Goal: Task Accomplishment & Management: Use online tool/utility

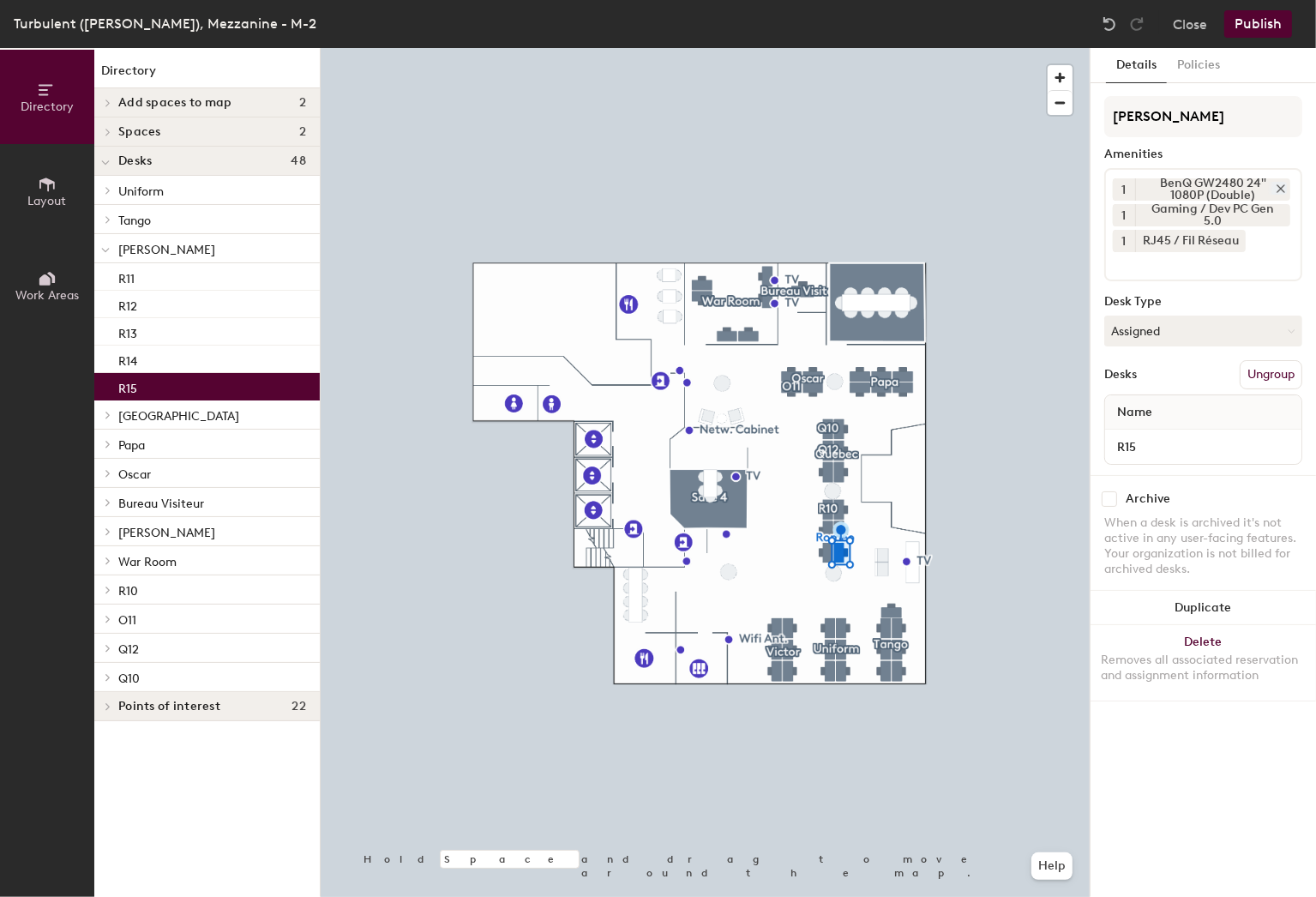
click at [1277, 186] on icon at bounding box center [1281, 189] width 7 height 7
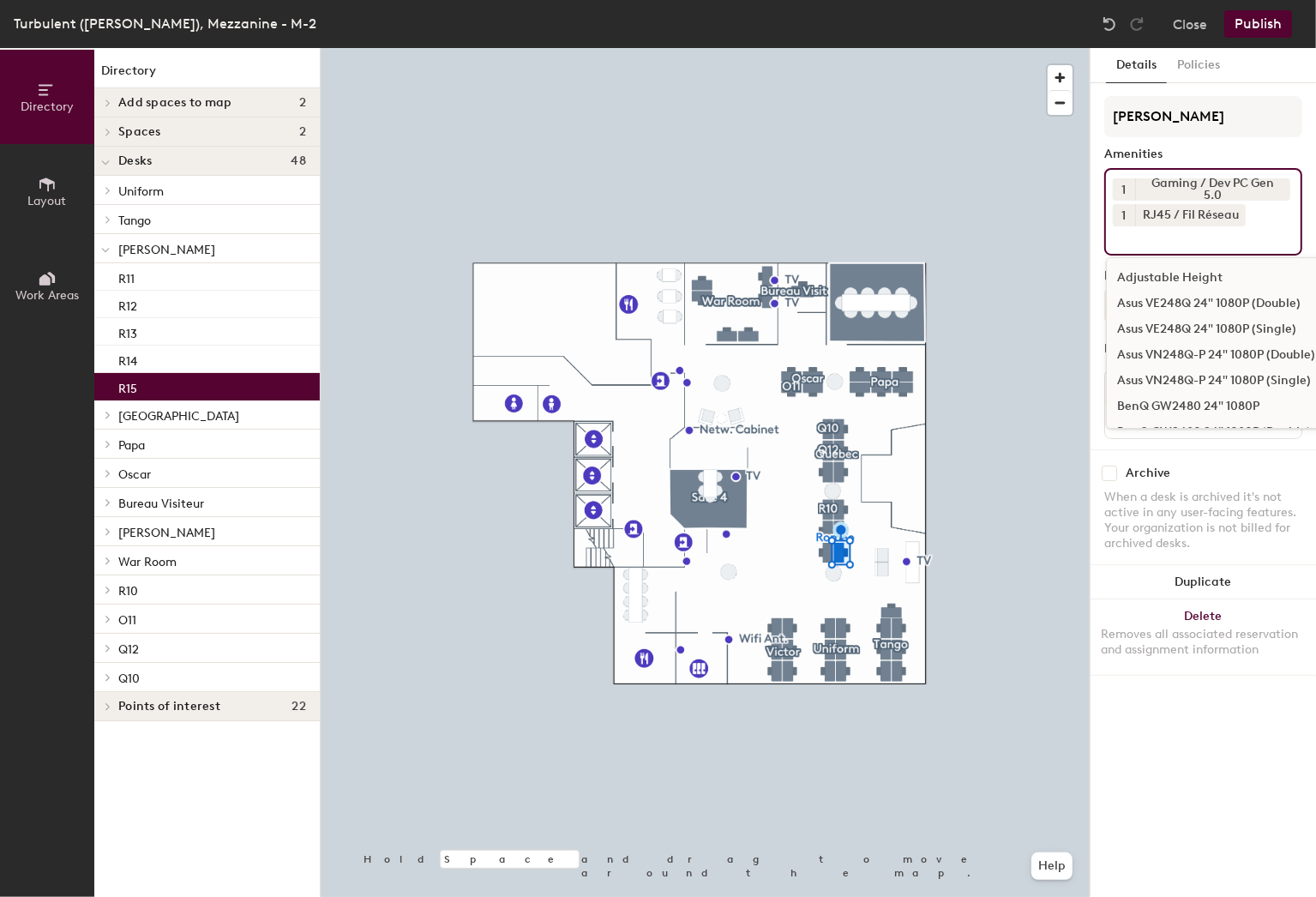
click at [1145, 241] on input at bounding box center [1190, 236] width 155 height 20
type input "4k"
click at [1214, 303] on div "Monitor (Double) 4K Asus 28" Tuf Gaming VG1A" at bounding box center [1251, 303] width 289 height 26
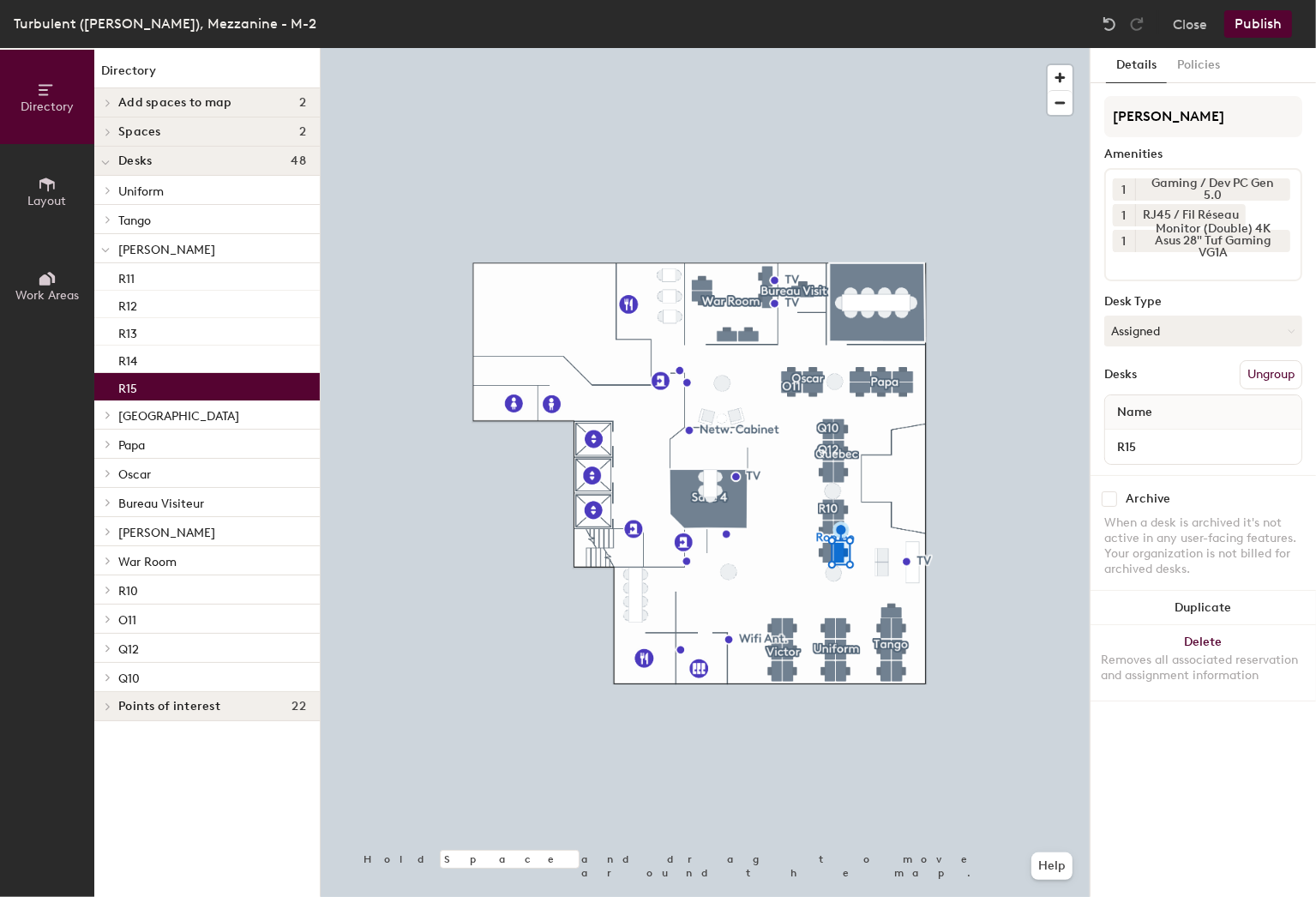
click at [1262, 28] on button "Publish" at bounding box center [1257, 24] width 68 height 27
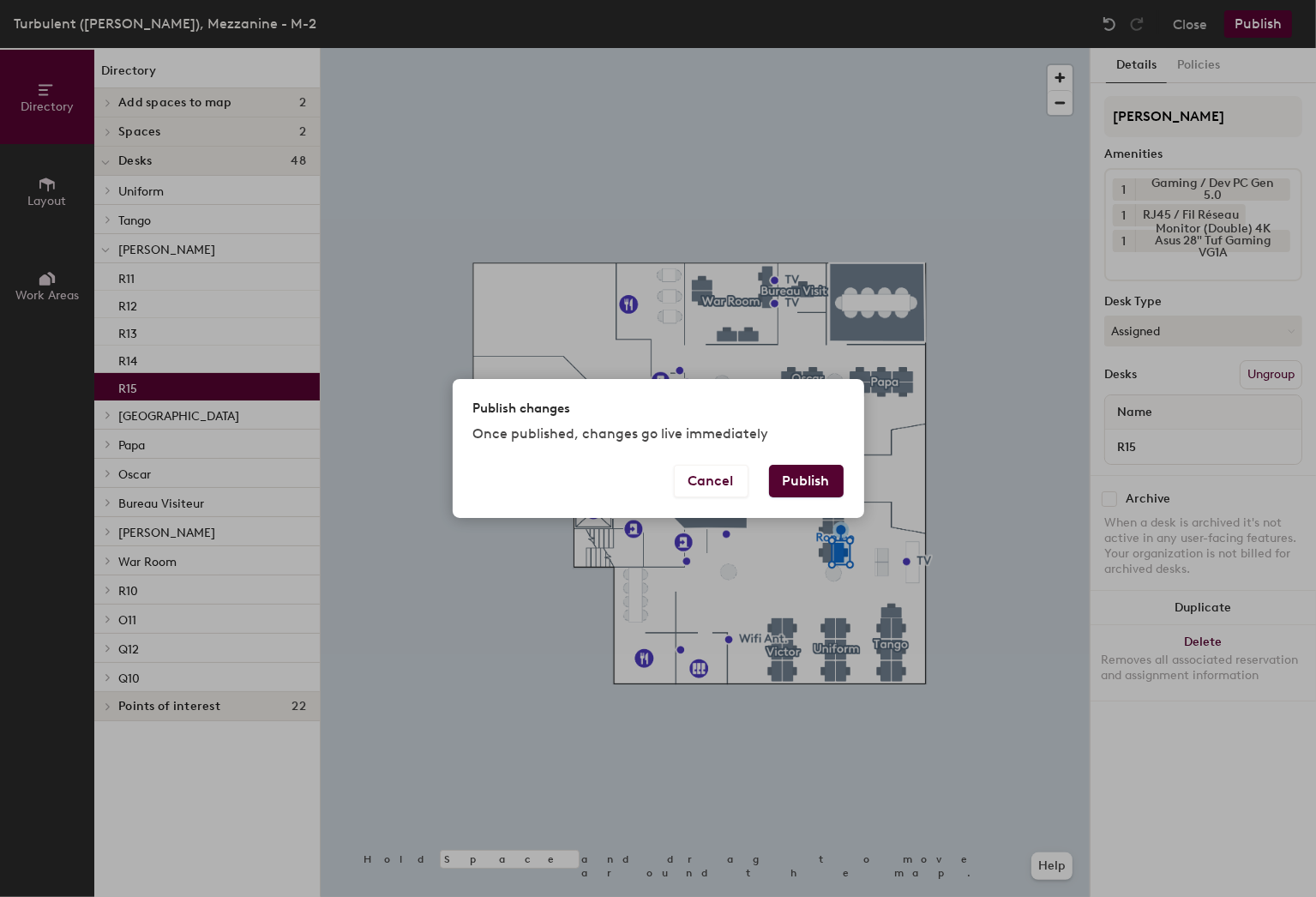
click at [818, 485] on button "Publish" at bounding box center [806, 480] width 75 height 33
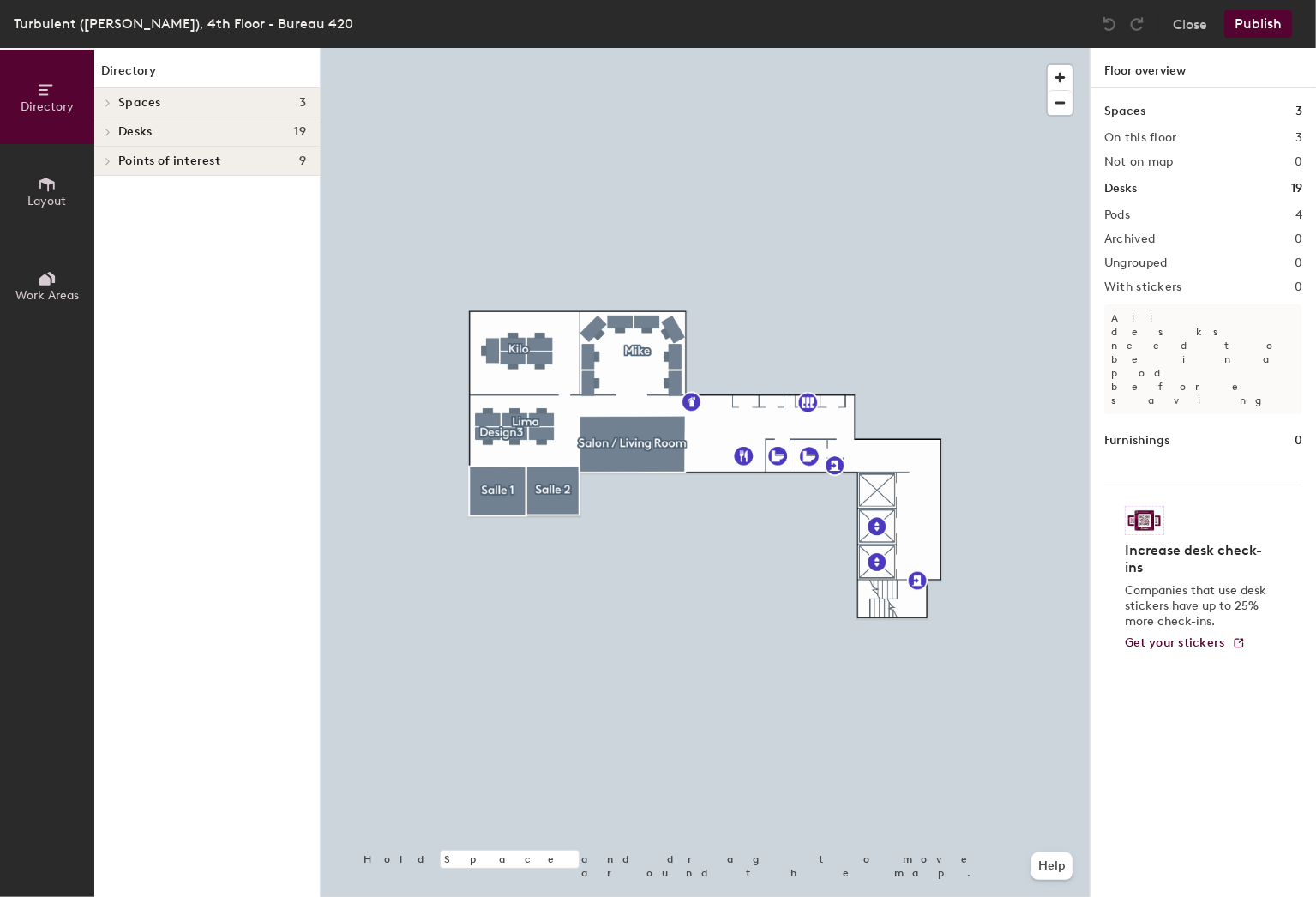
click at [491, 48] on div at bounding box center [705, 48] width 769 height 0
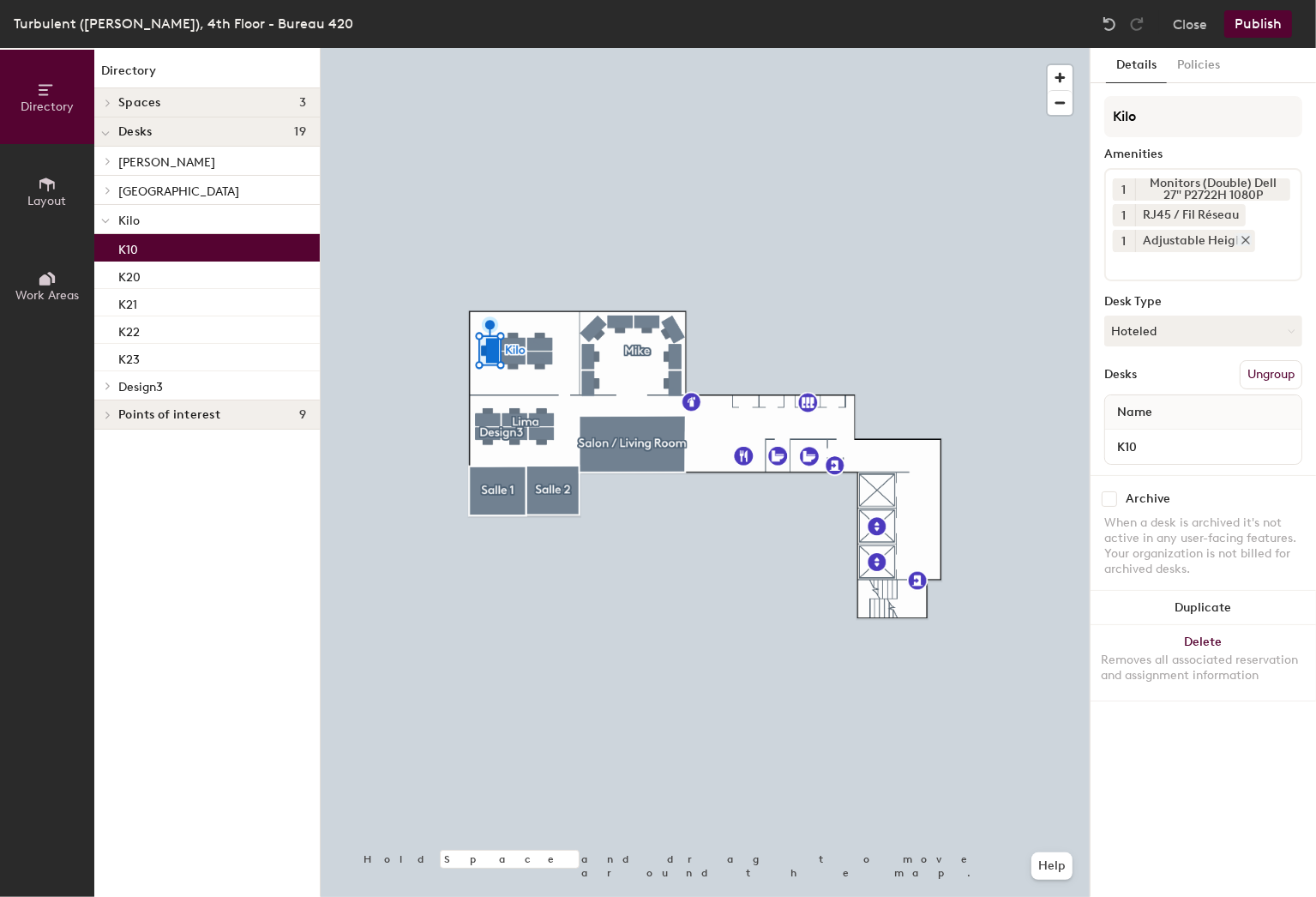
click at [1247, 235] on icon at bounding box center [1246, 240] width 12 height 12
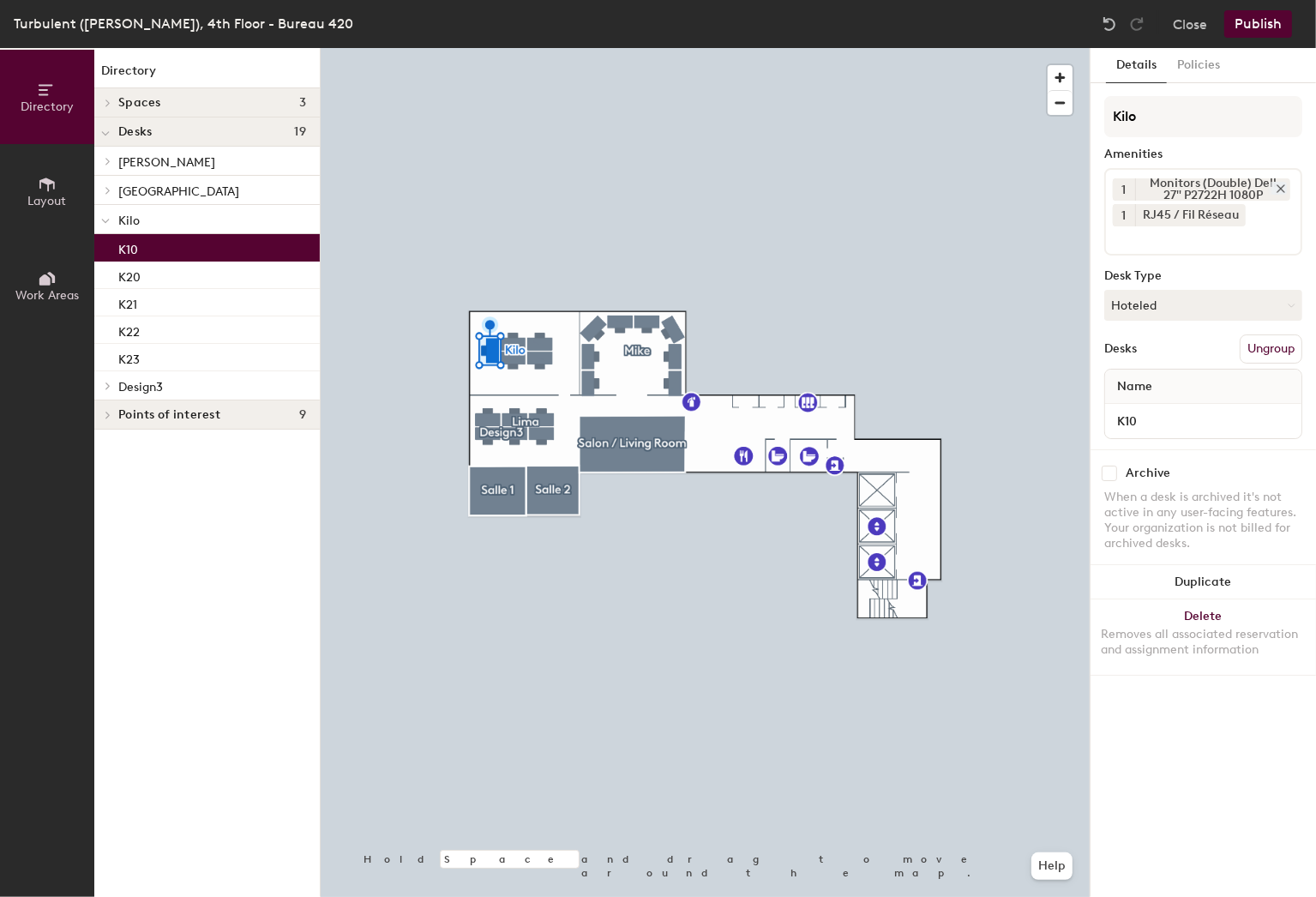
click at [1281, 186] on icon at bounding box center [1281, 189] width 12 height 12
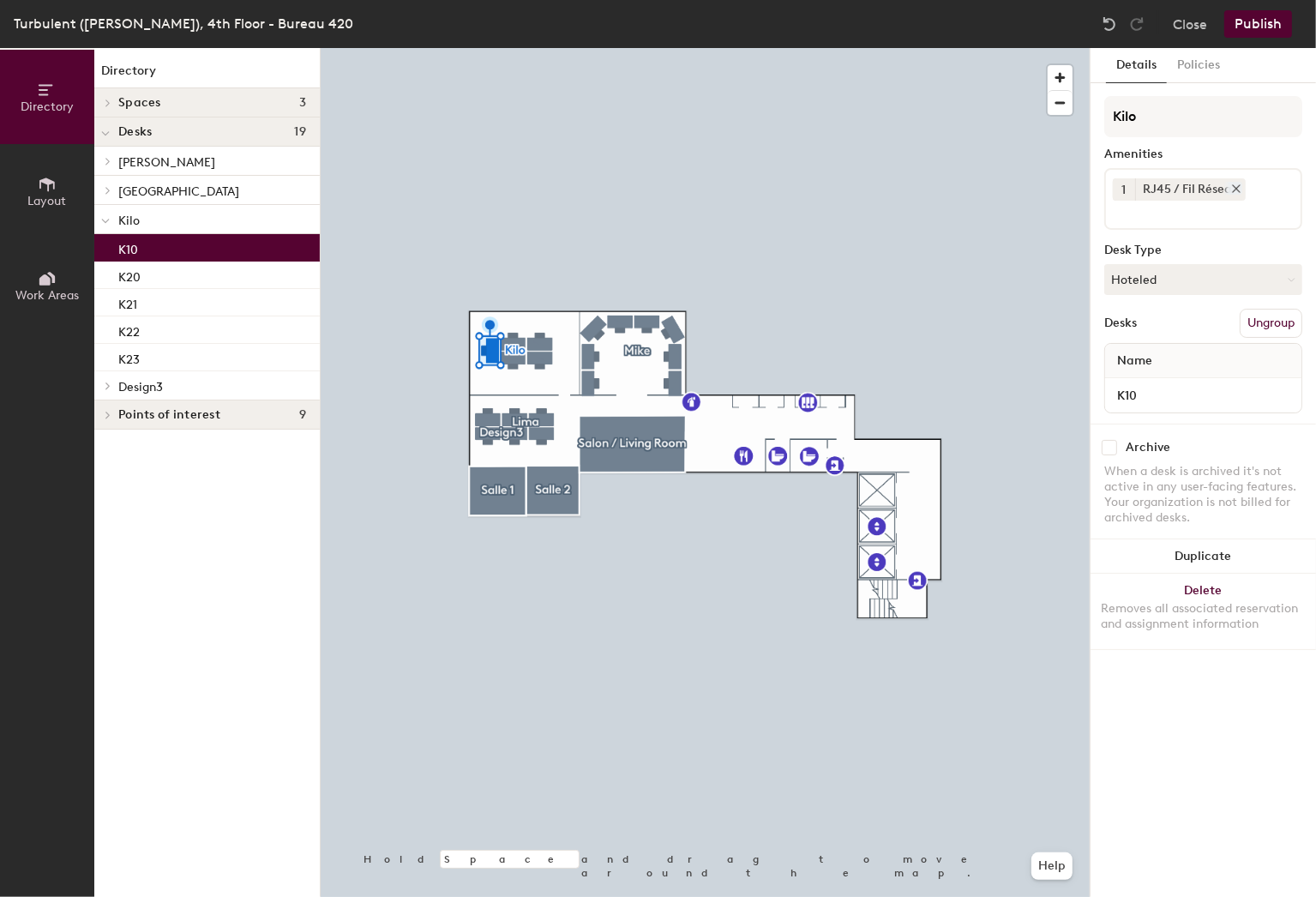
click at [1235, 183] on icon at bounding box center [1236, 189] width 12 height 12
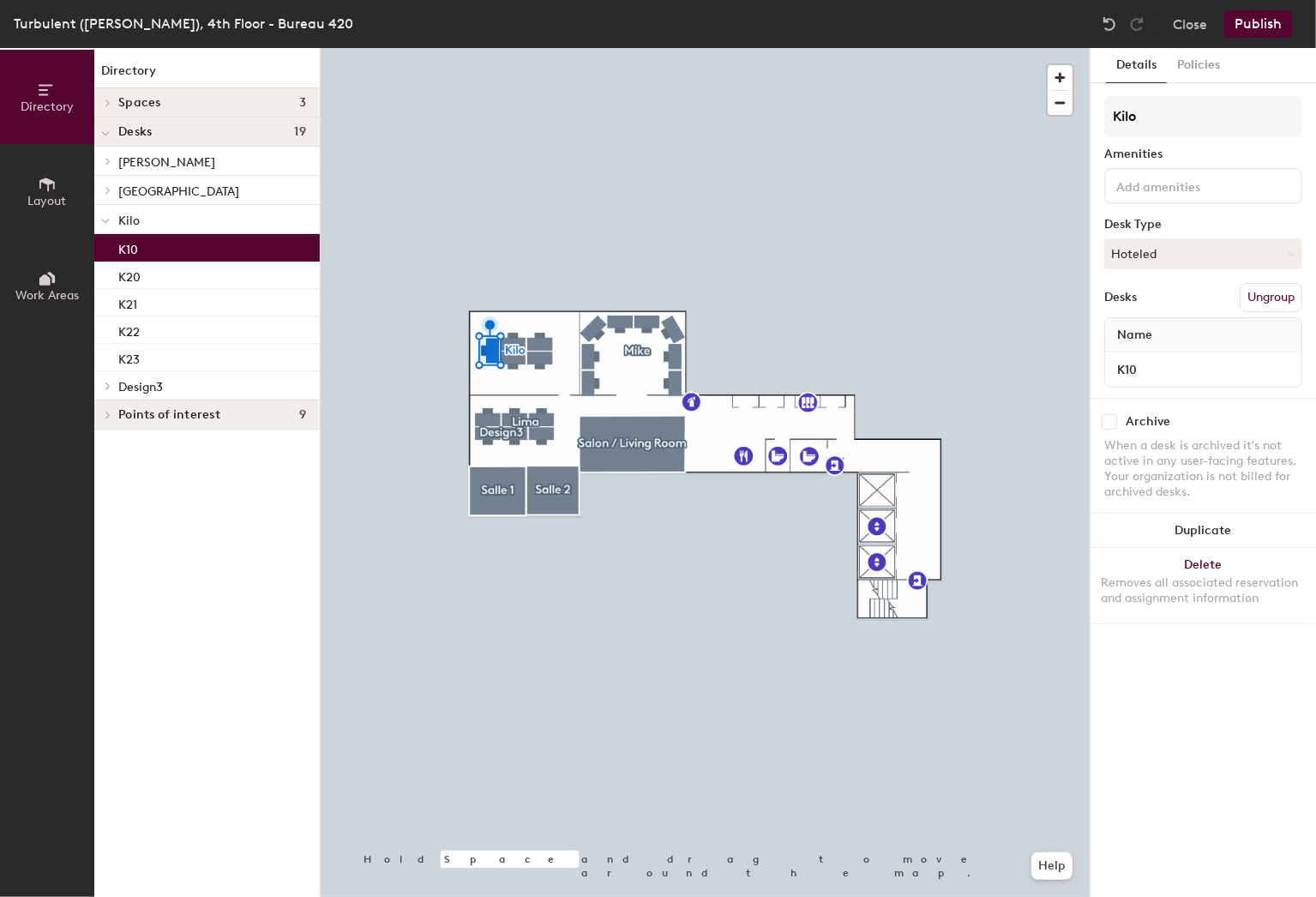
click at [1221, 190] on input at bounding box center [1190, 185] width 155 height 20
type input "benq"
click at [1232, 251] on div "BenQ GW2480 24" 1080P (Double)" at bounding box center [1214, 252] width 214 height 26
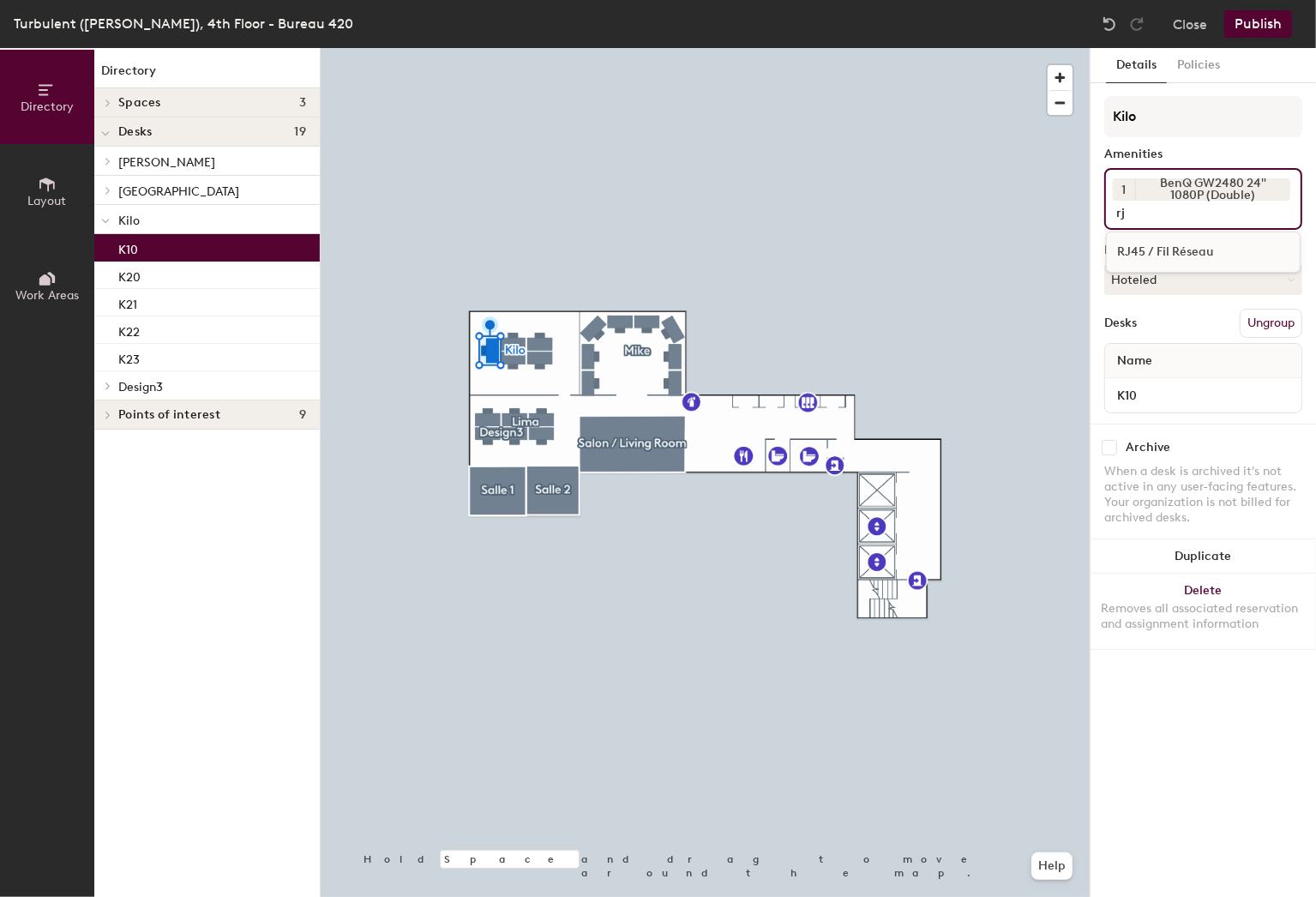
type input "rj"
click at [1162, 255] on div "RJ45 / Fil Réseau" at bounding box center [1203, 252] width 193 height 26
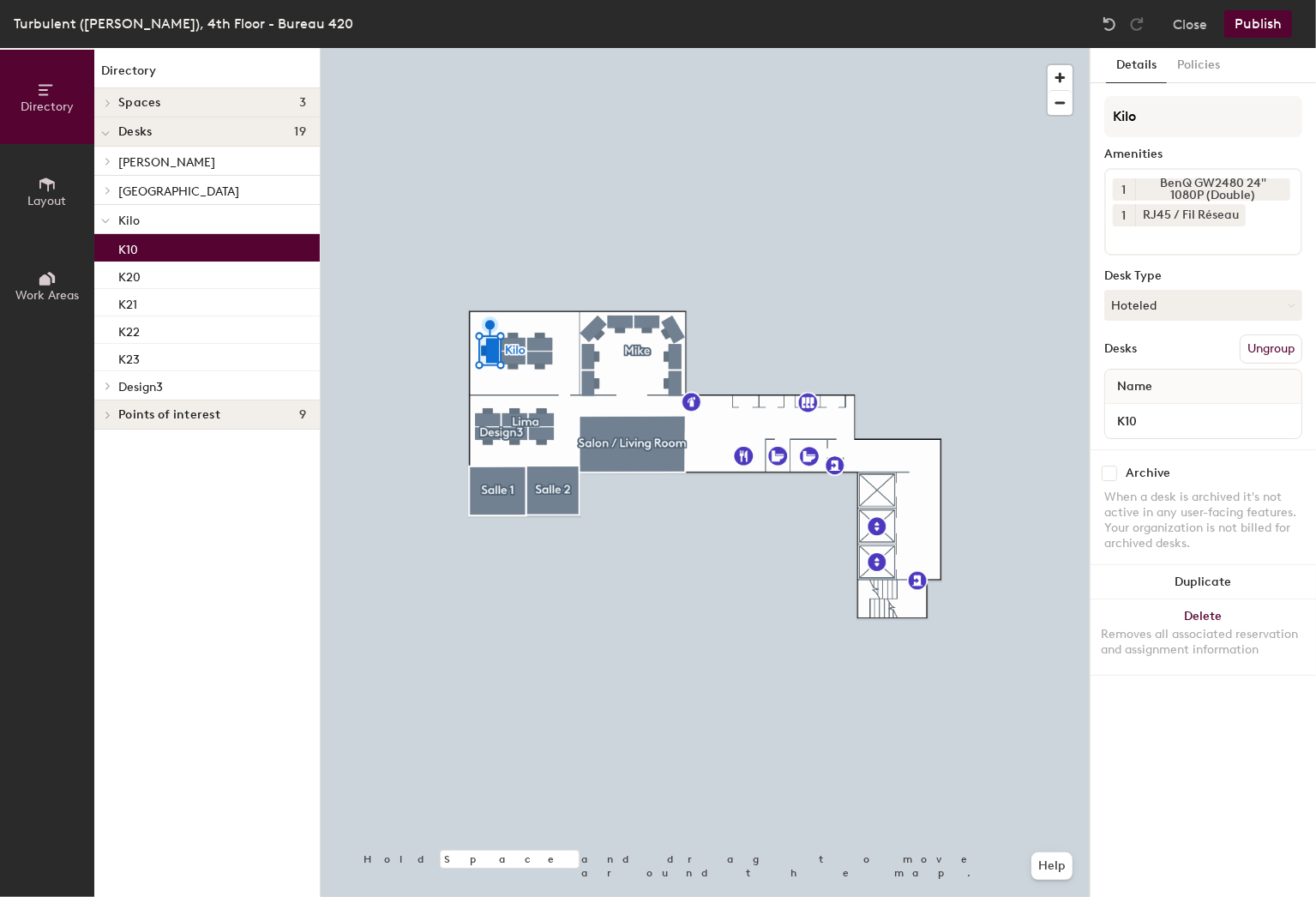
click at [1254, 26] on button "Publish" at bounding box center [1257, 24] width 68 height 27
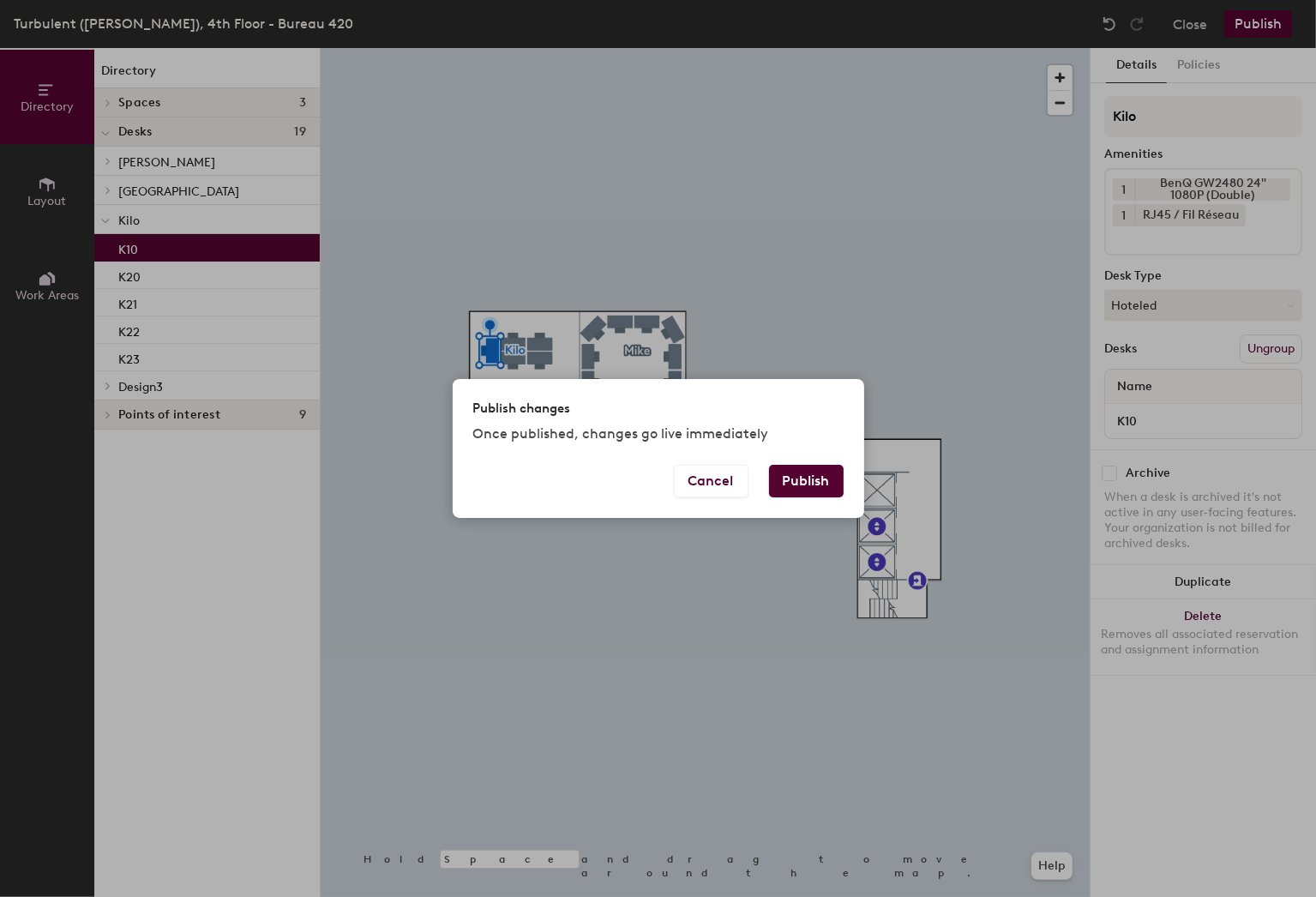
click at [817, 482] on button "Publish" at bounding box center [806, 480] width 75 height 33
